Goal: Navigation & Orientation: Find specific page/section

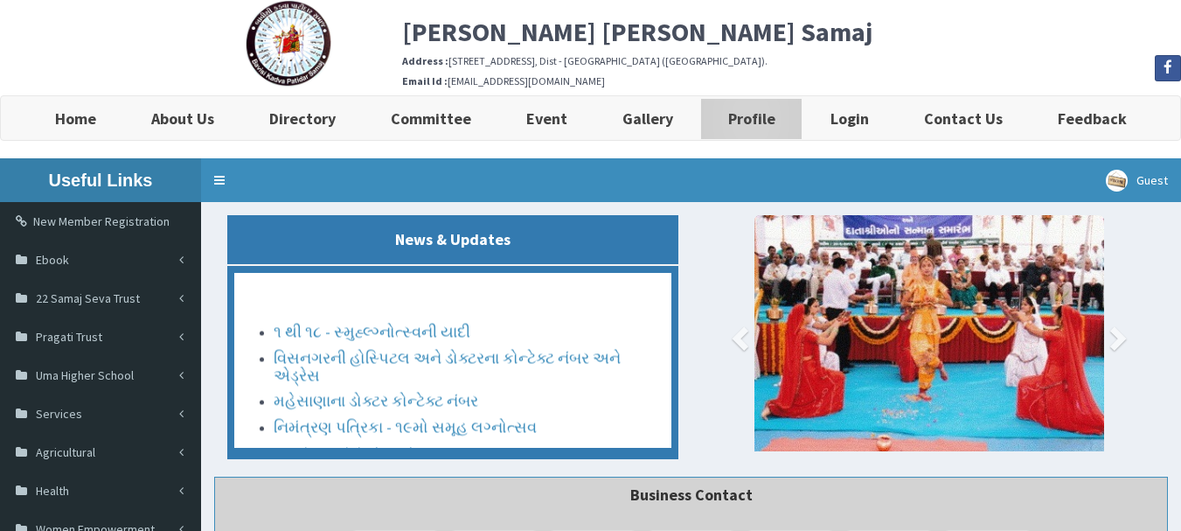
click at [759, 130] on link "Profile" at bounding box center [751, 118] width 102 height 44
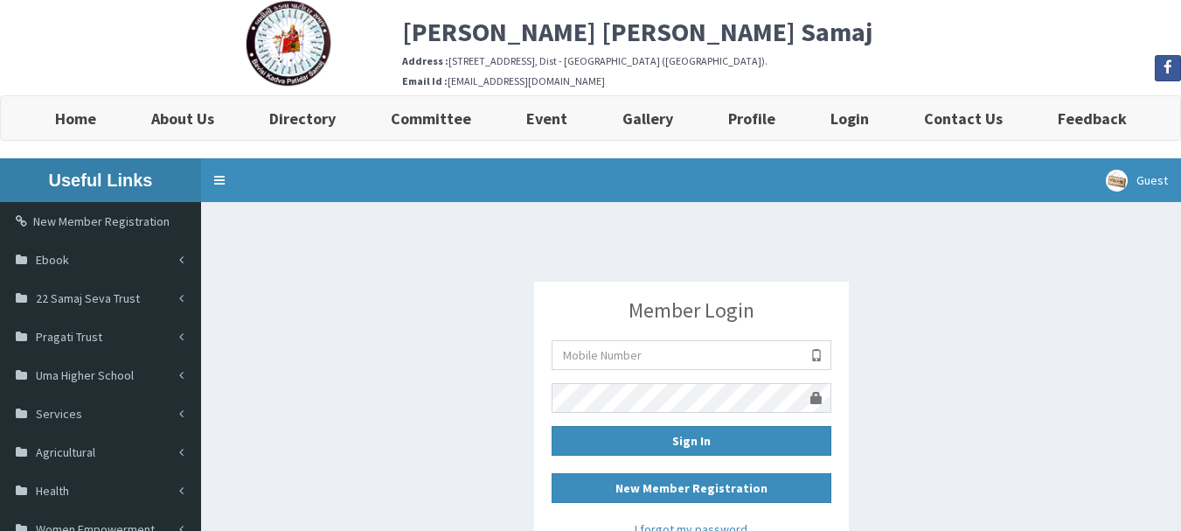
scroll to position [87, 0]
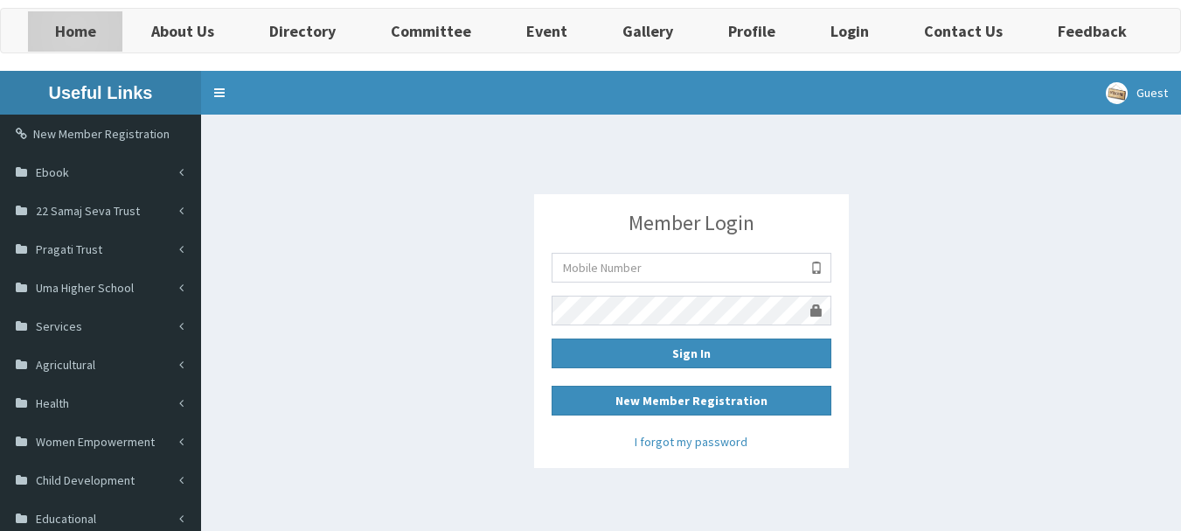
click at [77, 34] on b "Home" at bounding box center [75, 31] width 41 height 20
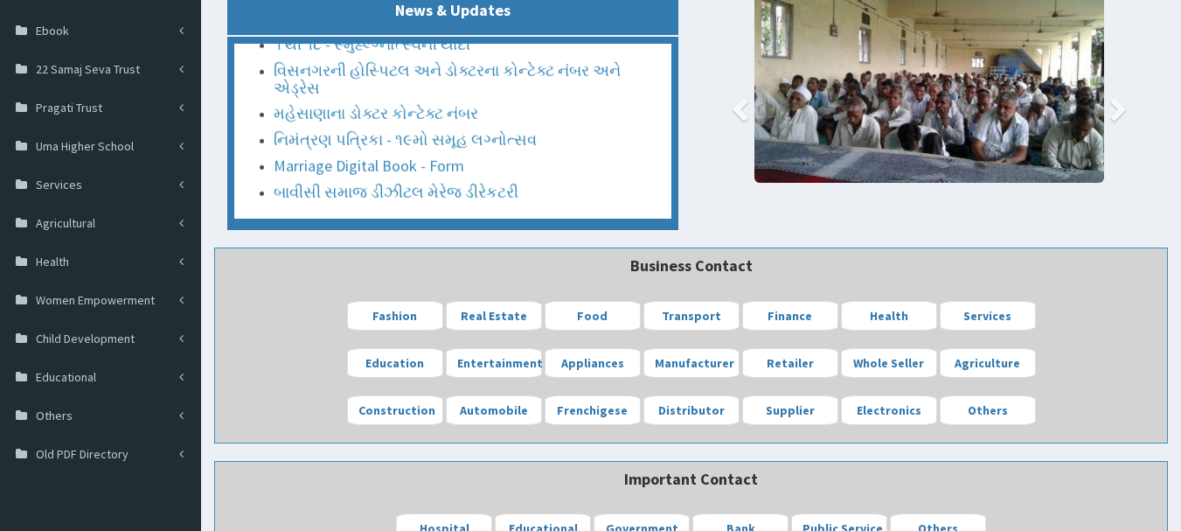
scroll to position [88, 0]
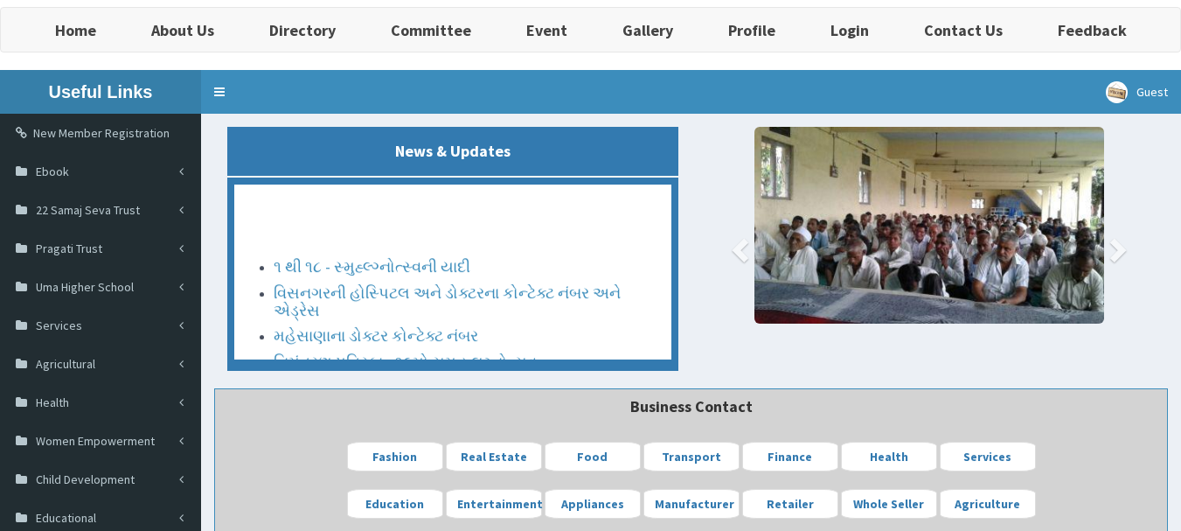
click at [358, 374] on link "બાવીસી સમાજ ડીઝીટલ મેરેજ ડીરેકટરી" at bounding box center [396, 384] width 245 height 20
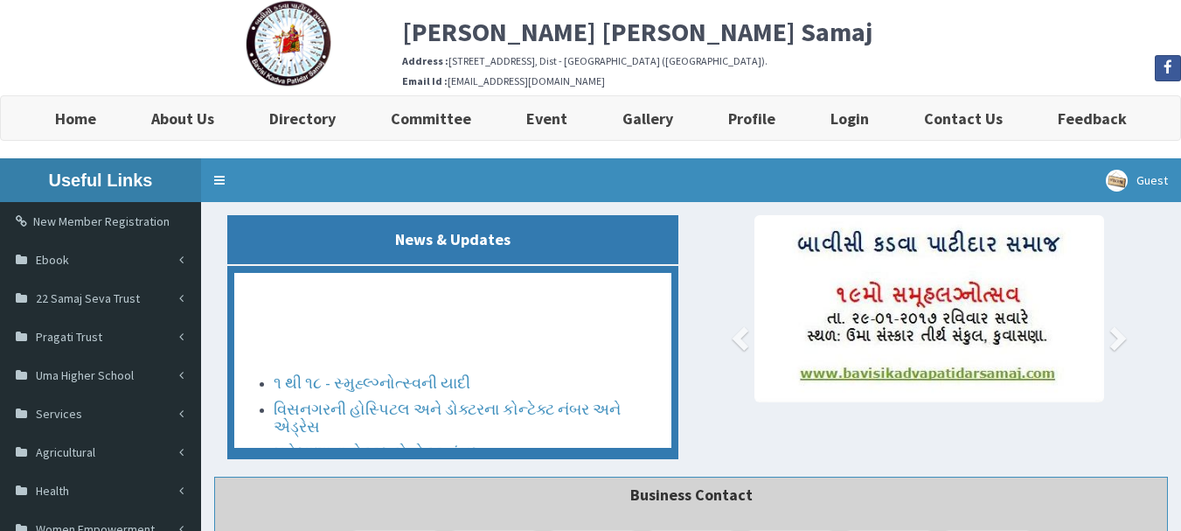
scroll to position [88, 0]
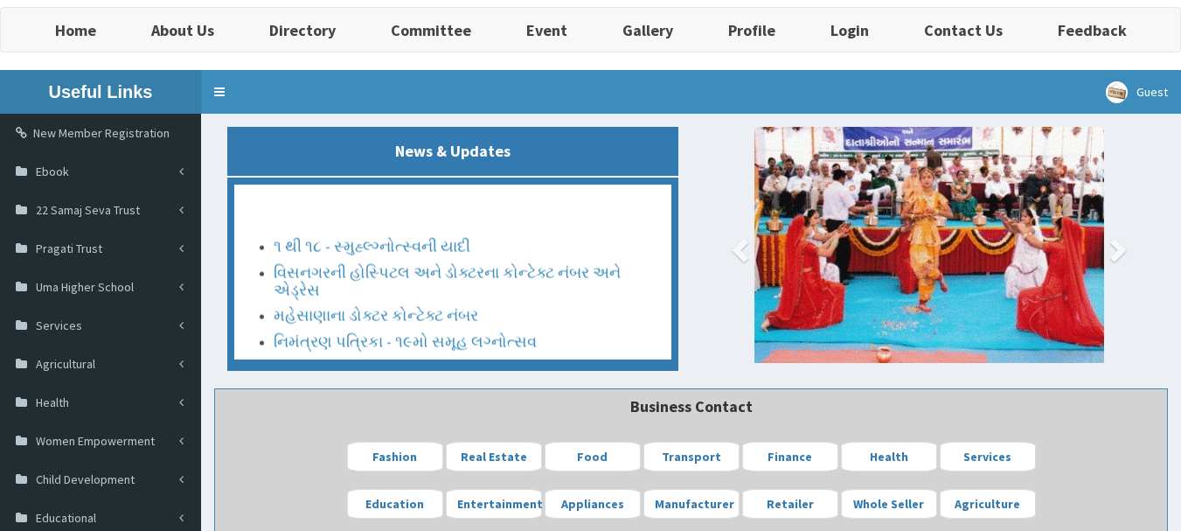
click at [423, 381] on link "બાવીસી સમાજ ડીઝીટલ મેરેજ ડીરેકટરી" at bounding box center [396, 391] width 245 height 20
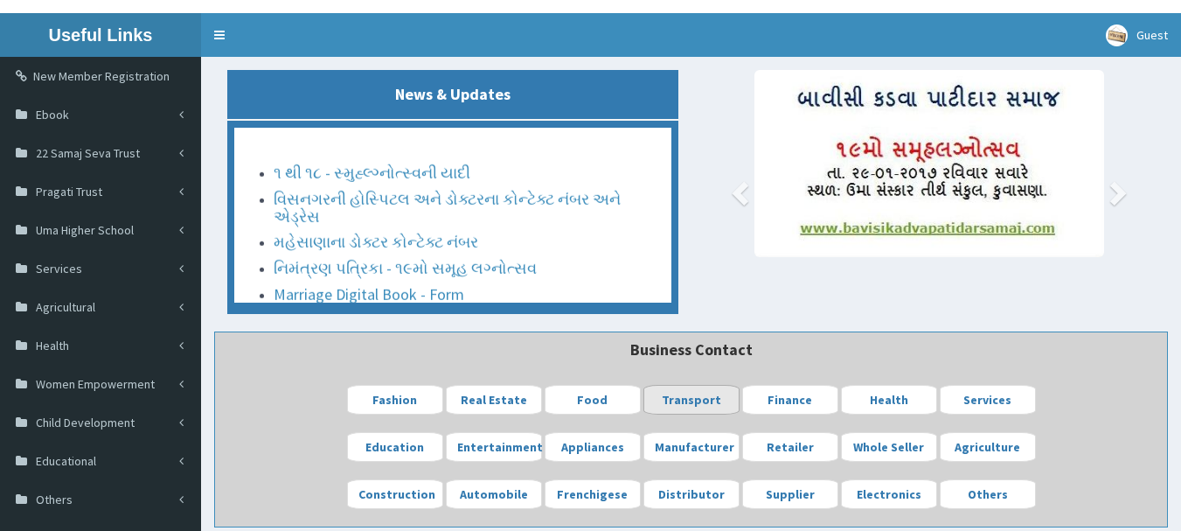
scroll to position [176, 0]
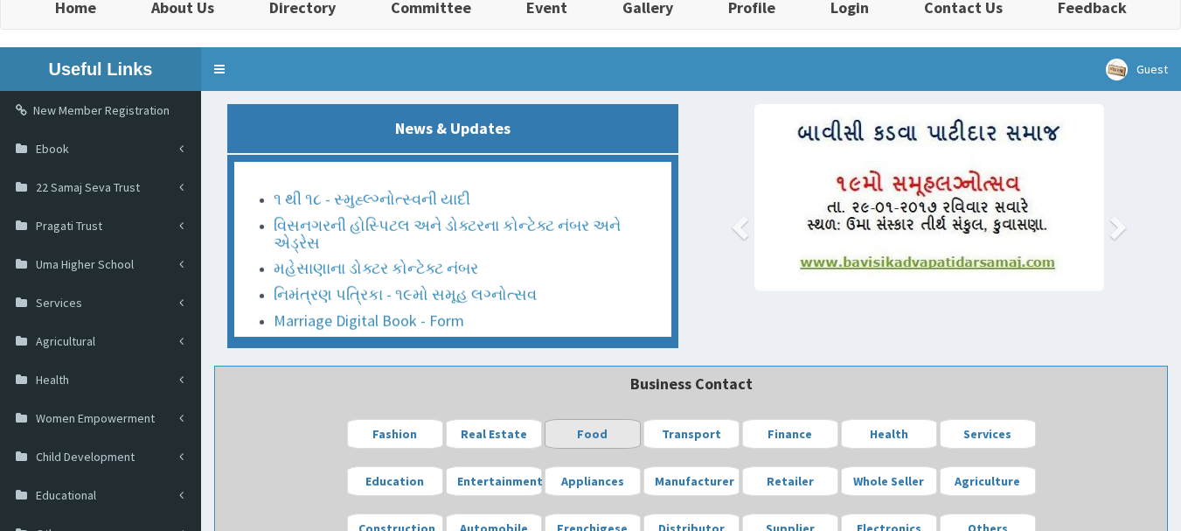
scroll to position [262, 0]
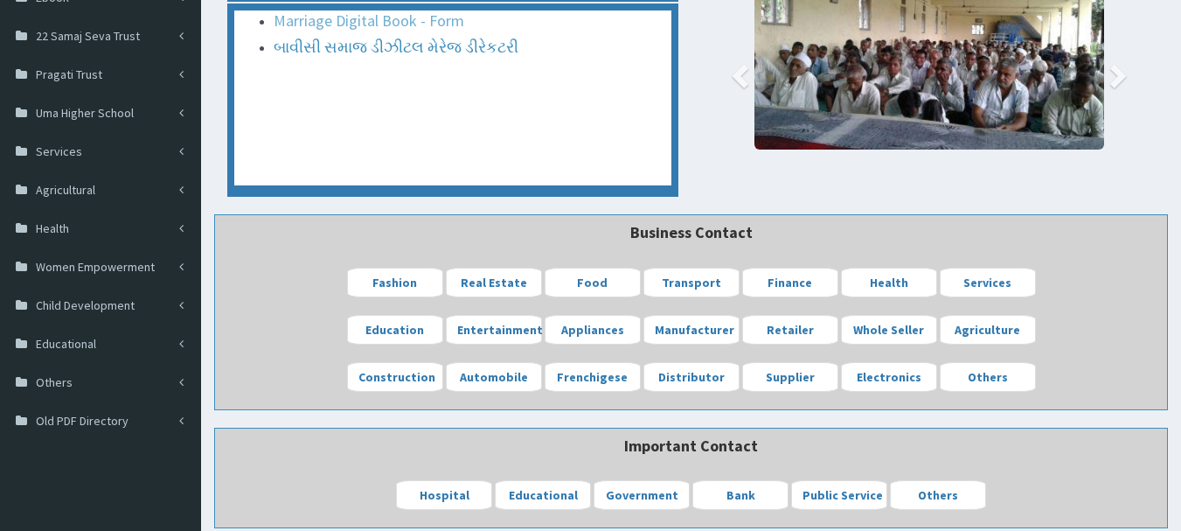
click at [415, 17] on link "Marriage Digital Book - Form" at bounding box center [369, 7] width 191 height 20
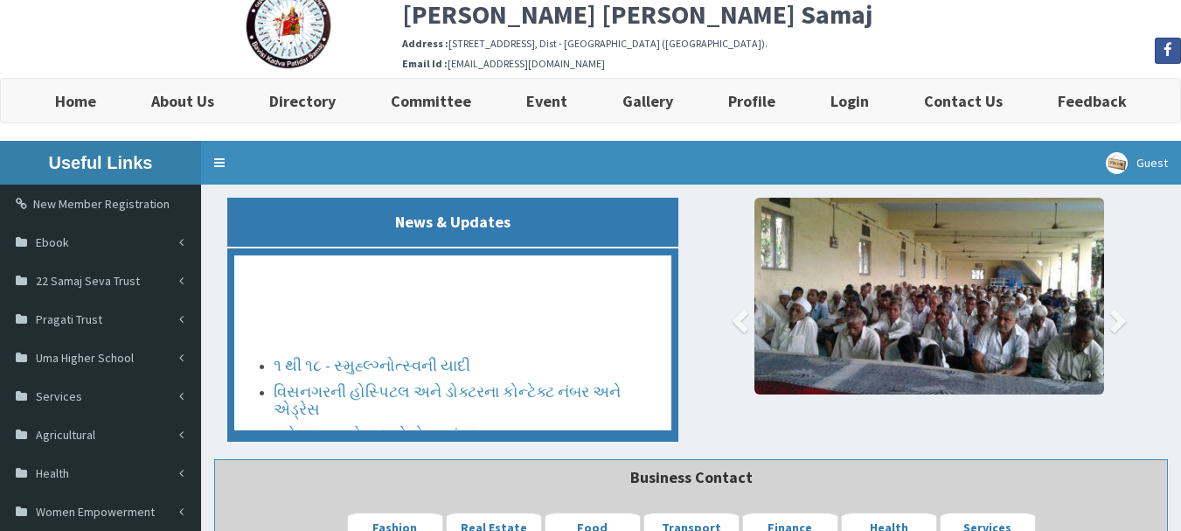
scroll to position [1, 0]
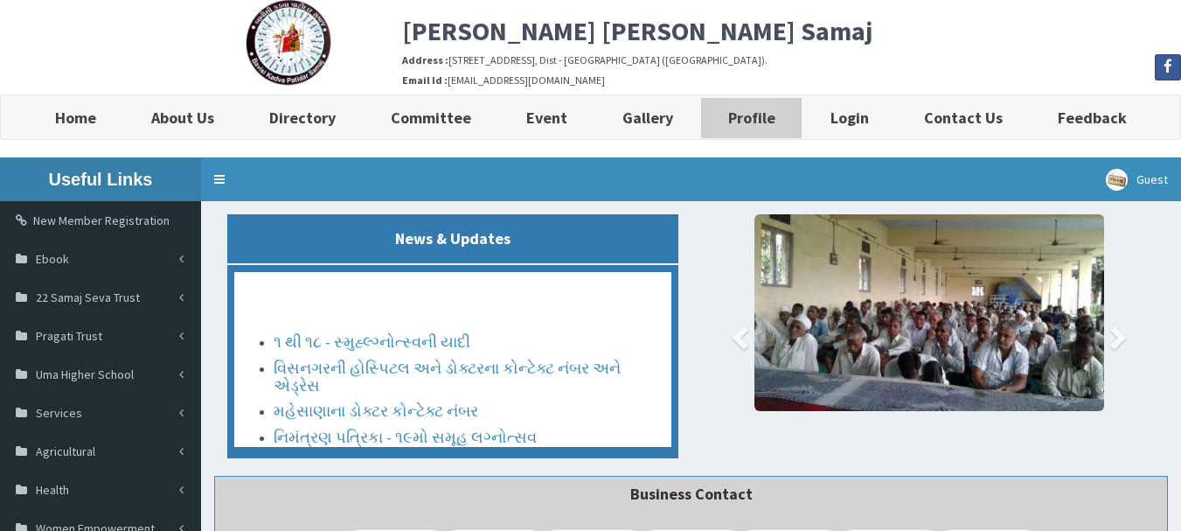
click at [741, 127] on b "Profile" at bounding box center [751, 118] width 47 height 20
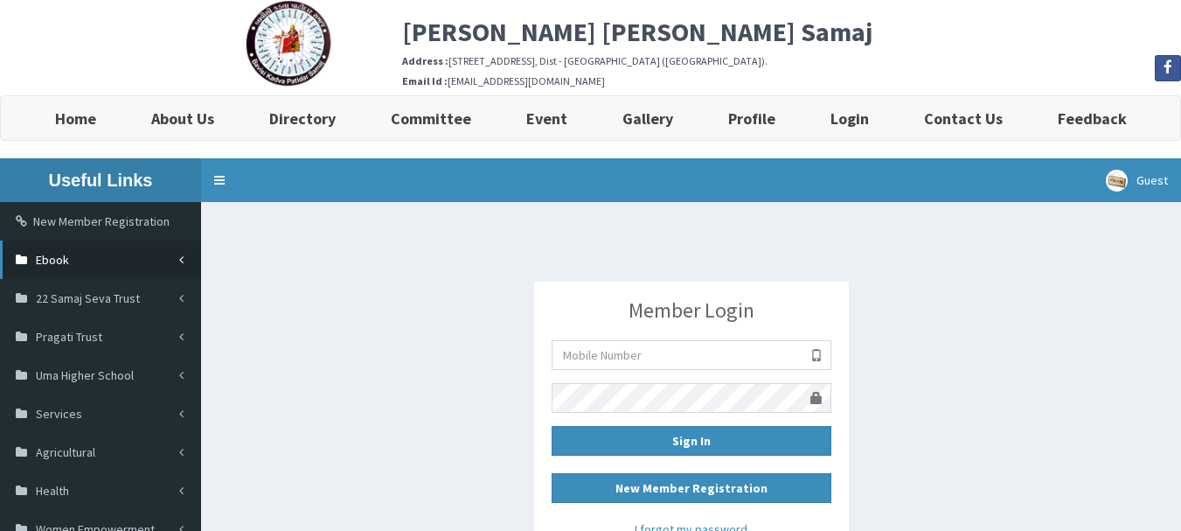
click at [67, 254] on span "Ebook" at bounding box center [52, 260] width 33 height 16
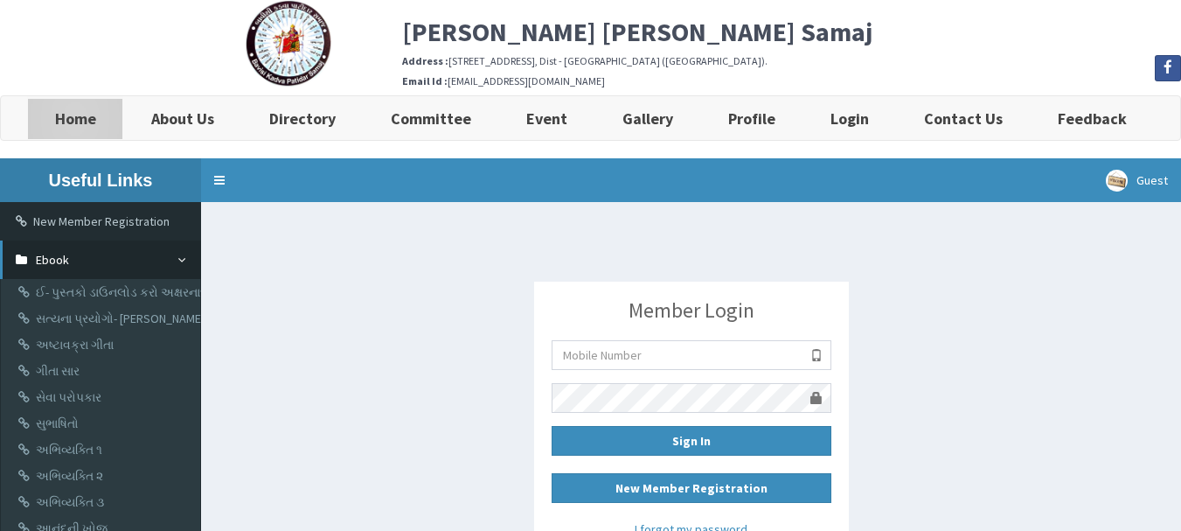
click at [77, 119] on b "Home" at bounding box center [75, 118] width 41 height 20
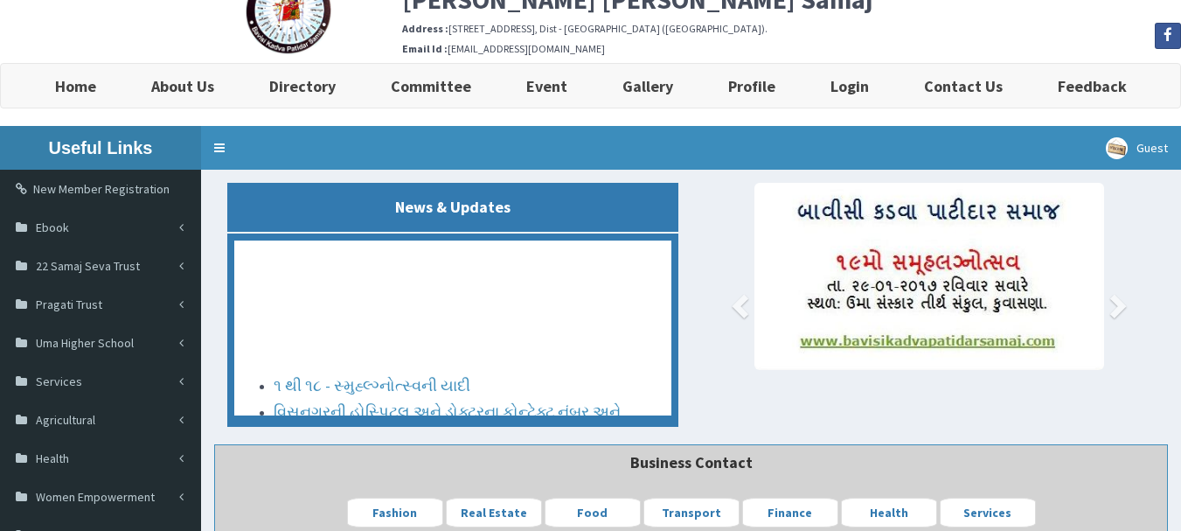
scroll to position [87, 0]
